Goal: Task Accomplishment & Management: Manage account settings

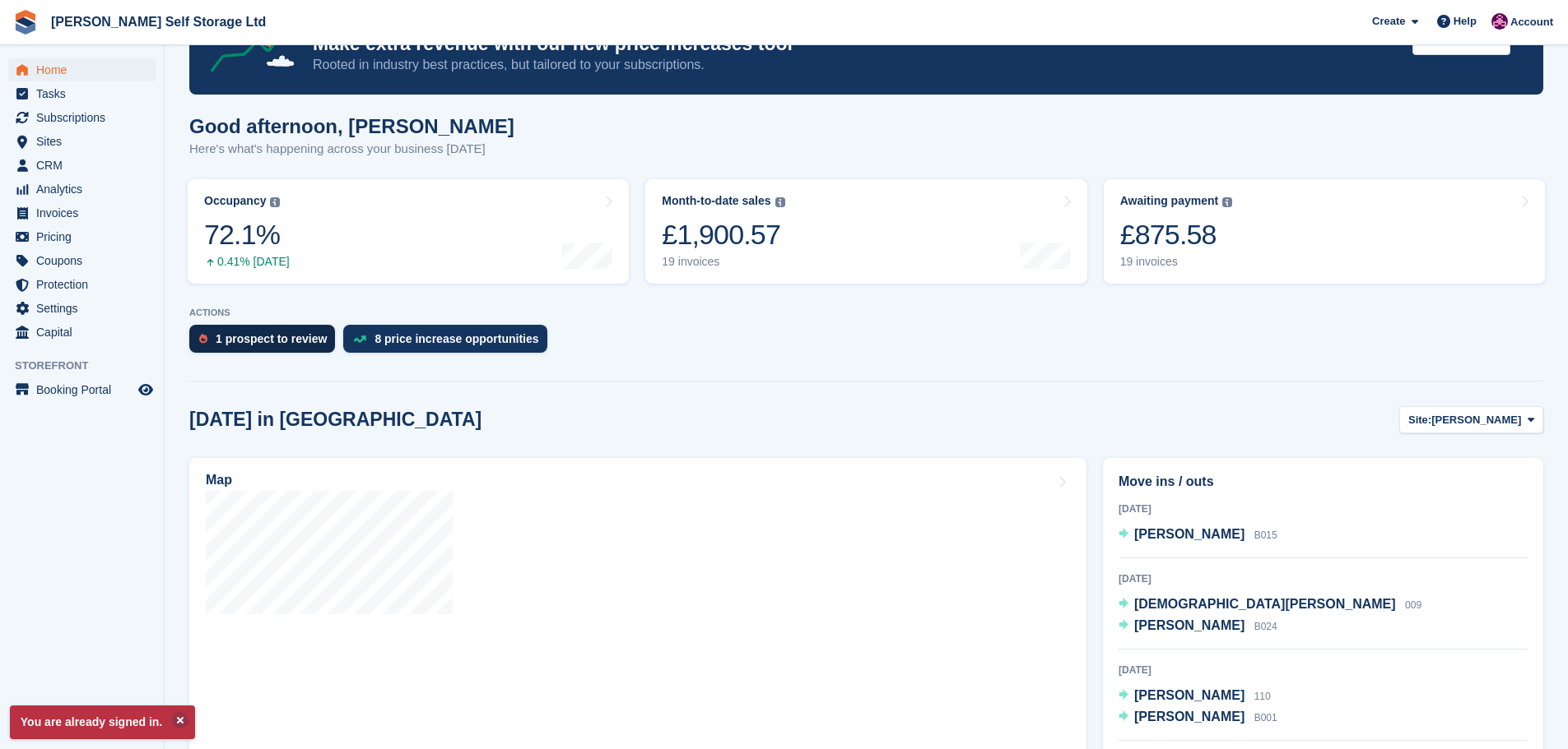
click at [252, 337] on div "1 prospect to review" at bounding box center [271, 338] width 111 height 13
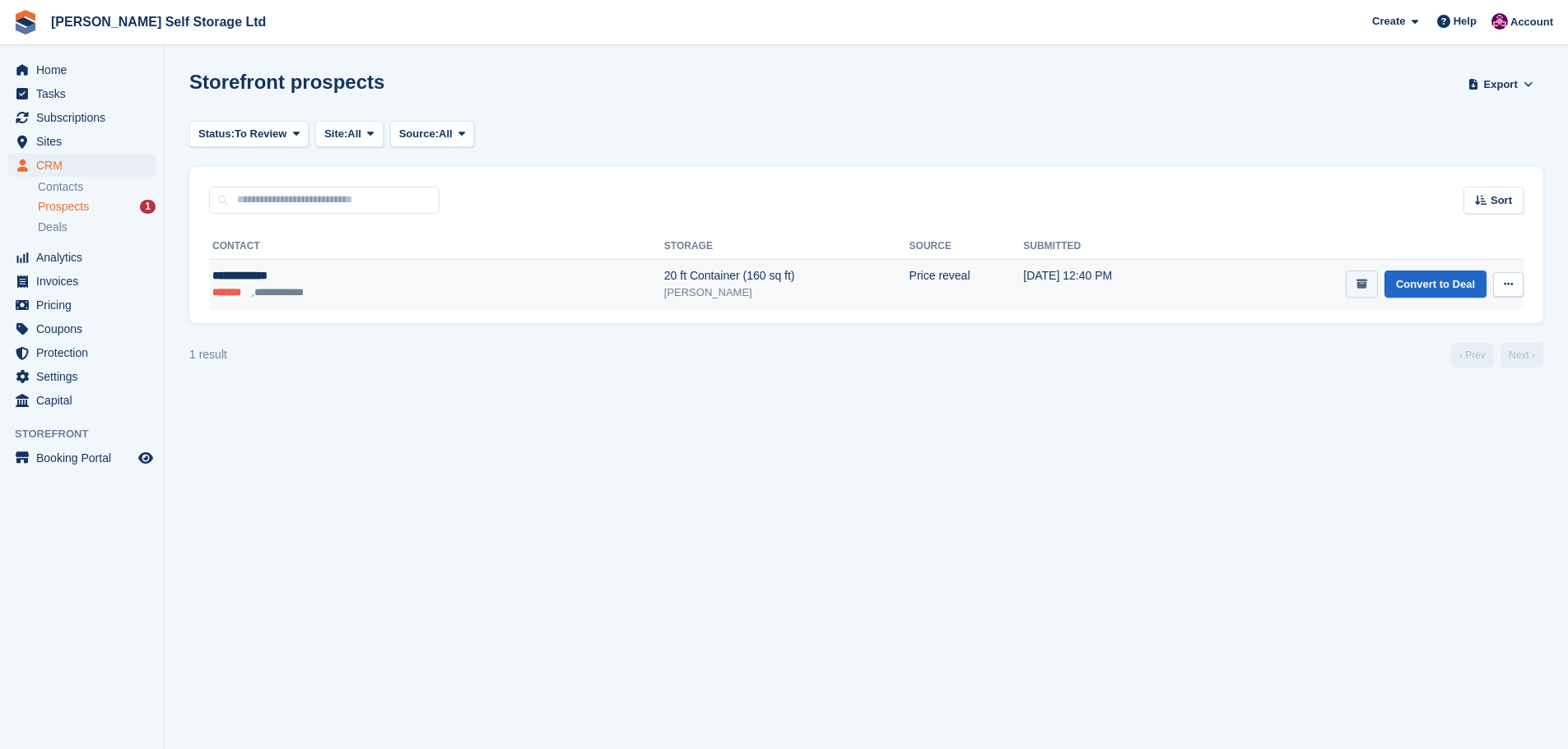
click at [1362, 281] on icon "submit" at bounding box center [1362, 284] width 11 height 11
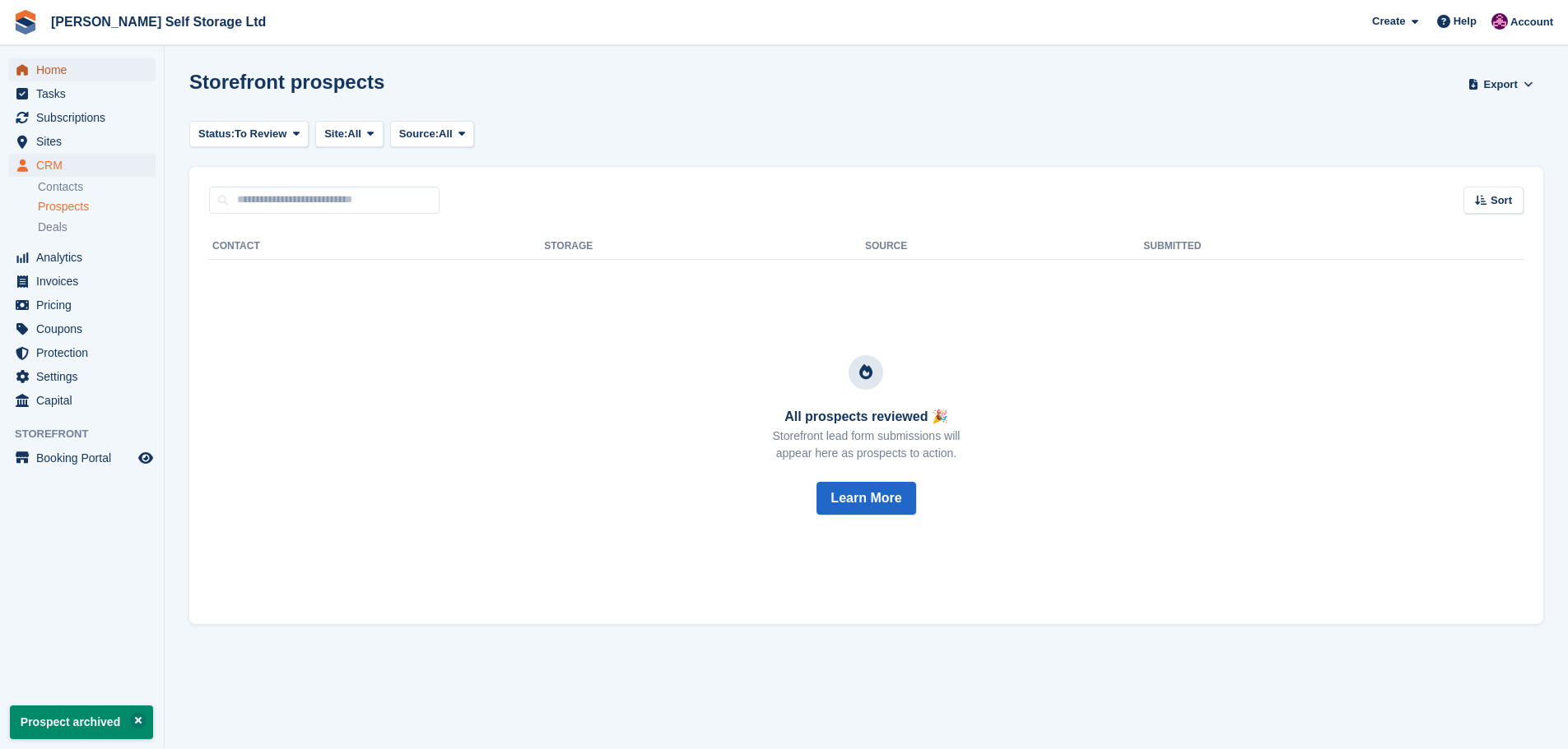
click at [57, 61] on span "Home" at bounding box center [85, 70] width 99 height 23
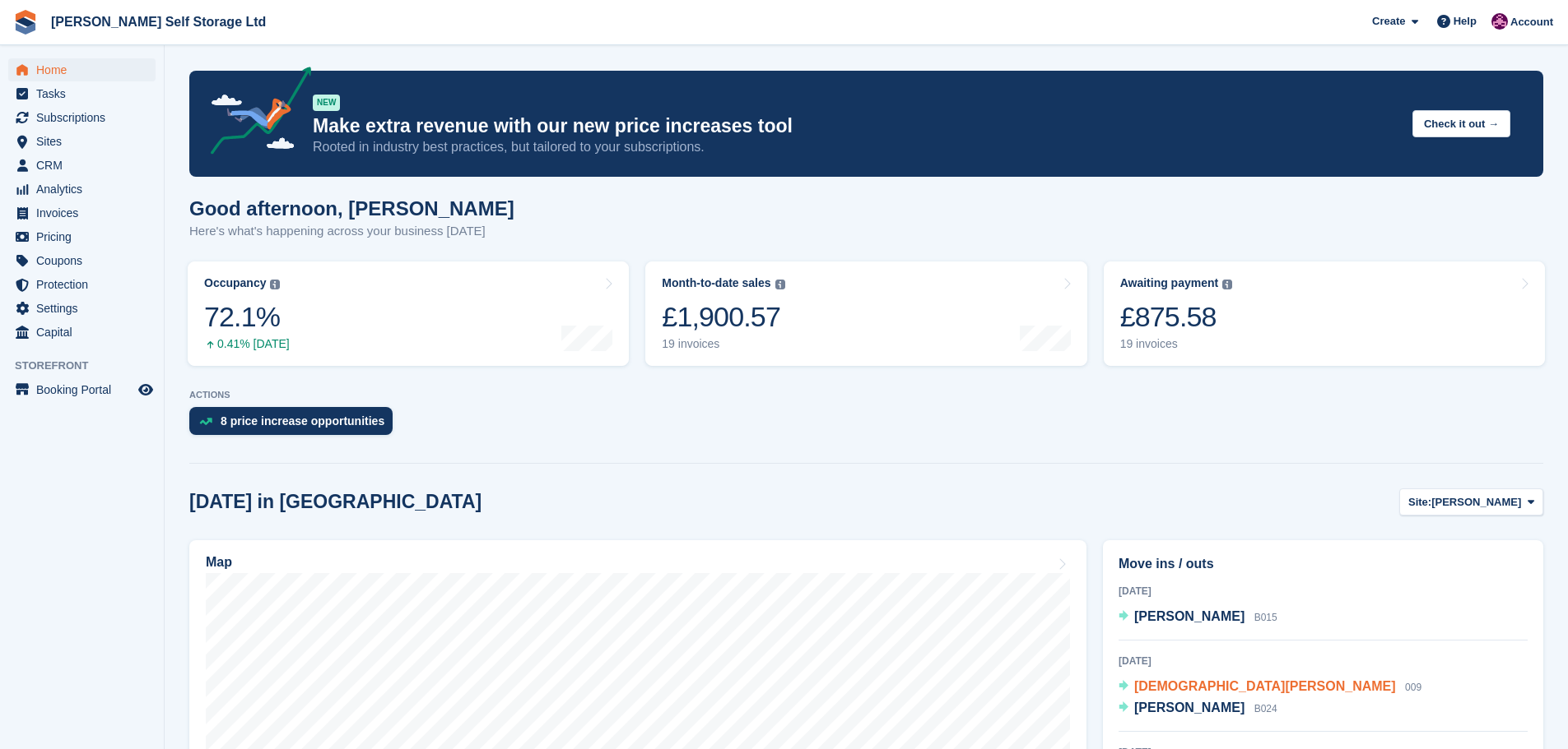
scroll to position [164, 0]
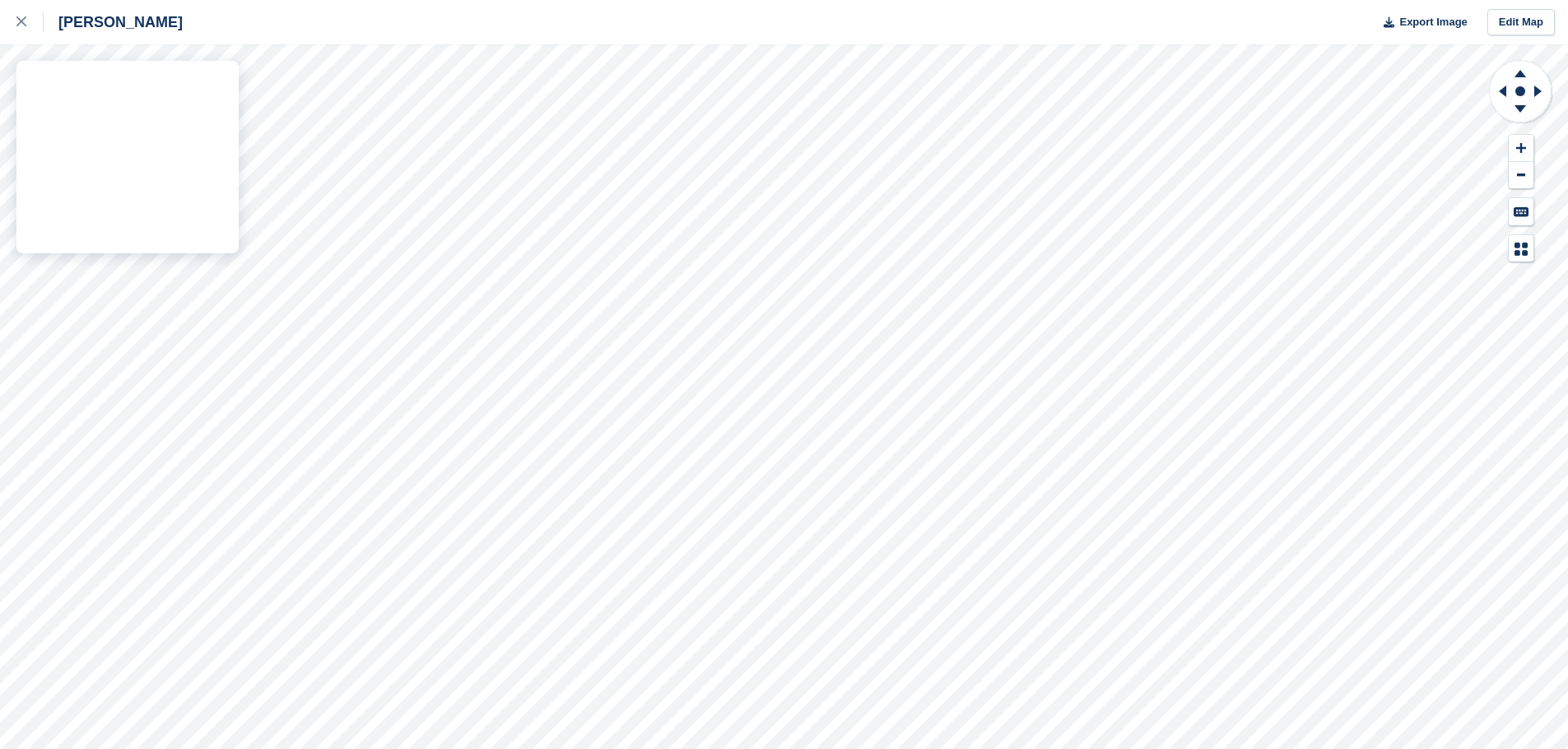
click at [46, 248] on div "Crosby Export Image Edit Map" at bounding box center [784, 374] width 1568 height 749
